Goal: Task Accomplishment & Management: Manage account settings

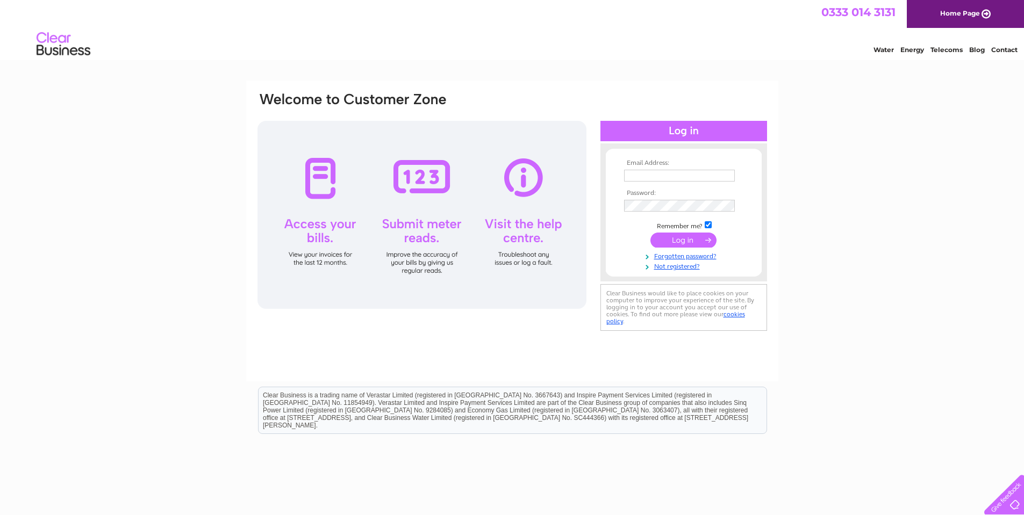
type input "purchaseledger@stellar-insurance.co.uk"
click at [688, 242] on input "submit" at bounding box center [683, 240] width 66 height 15
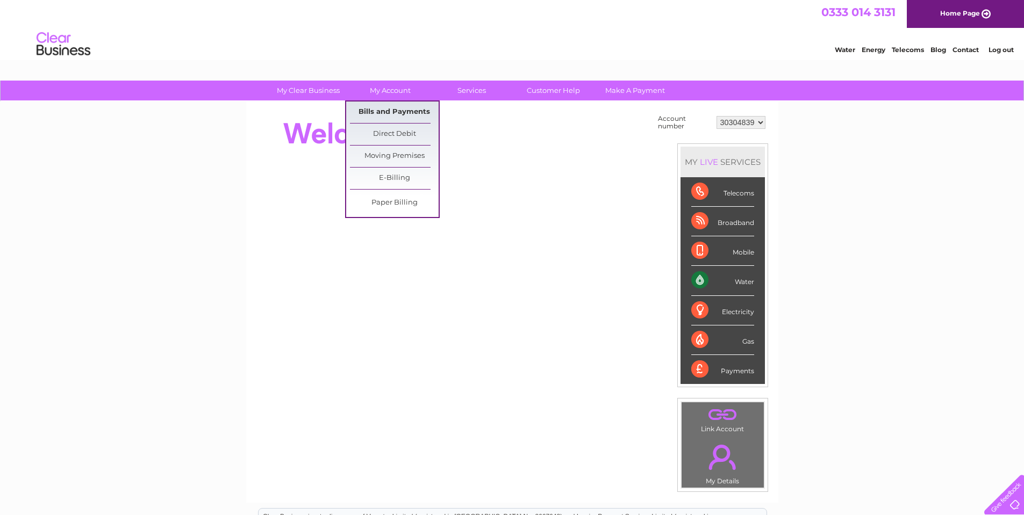
click at [407, 109] on link "Bills and Payments" at bounding box center [394, 112] width 89 height 21
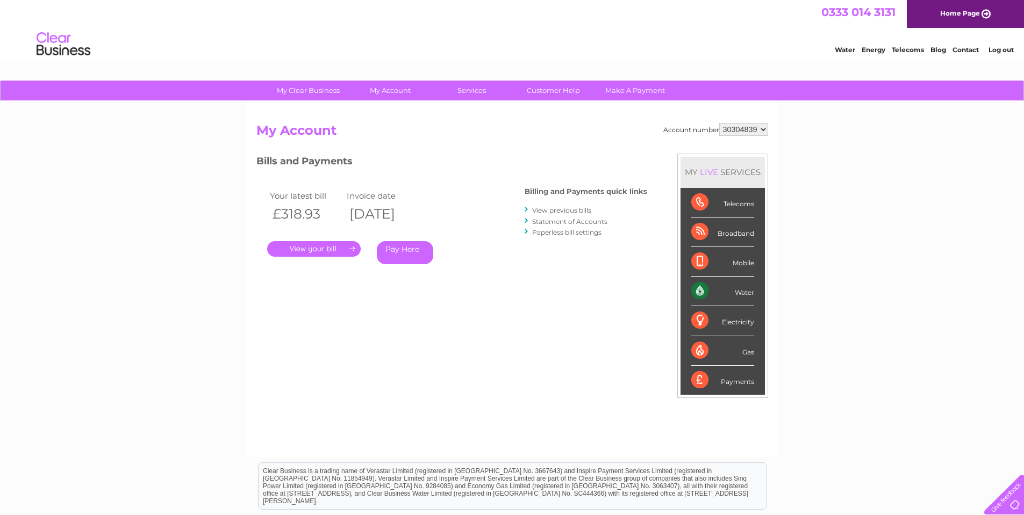
click at [320, 246] on link "." at bounding box center [313, 249] width 93 height 16
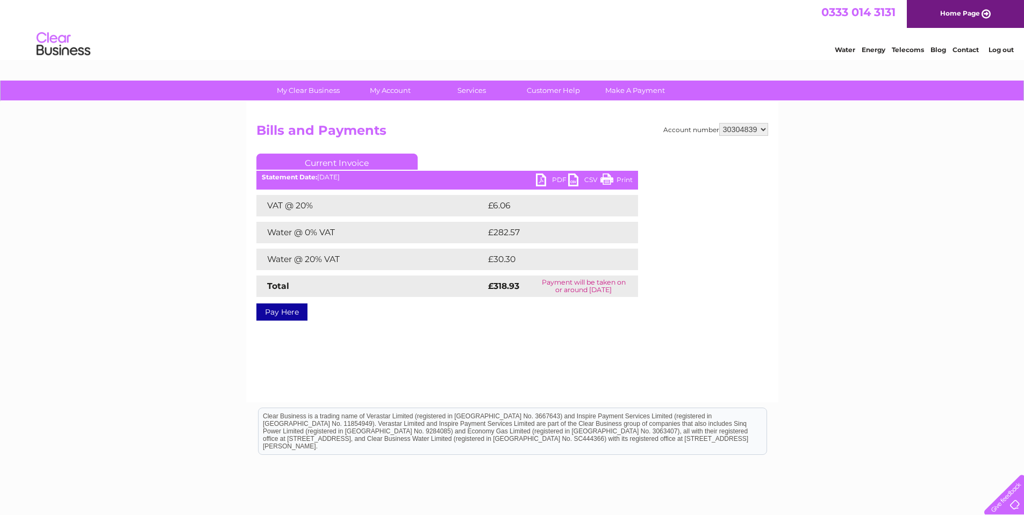
click at [544, 178] on link "PDF" at bounding box center [552, 182] width 32 height 16
